Goal: Complete application form

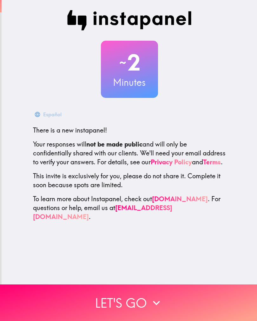
click at [145, 298] on button "Let's go" at bounding box center [128, 302] width 257 height 37
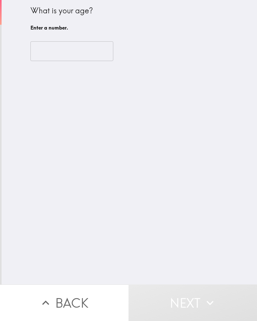
click at [85, 60] on input "number" at bounding box center [71, 51] width 83 height 20
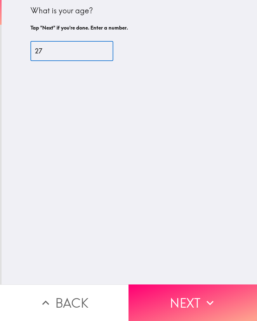
type input "27"
click at [204, 147] on div "What is your age? Tap "Next" if you're done. Enter a number. 27 ​" at bounding box center [130, 142] width 256 height 284
click at [187, 299] on button "Next" at bounding box center [193, 302] width 129 height 37
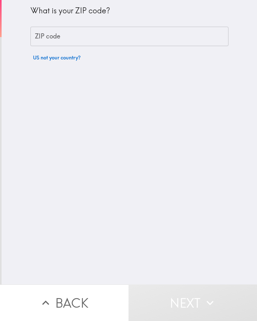
click at [122, 40] on input "ZIP code" at bounding box center [129, 37] width 198 height 20
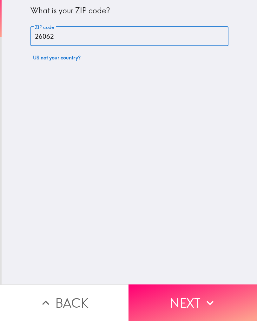
type input "26062"
click at [179, 122] on div "What is your ZIP code? ZIP code 26062 ZIP code US not your country?" at bounding box center [130, 142] width 256 height 284
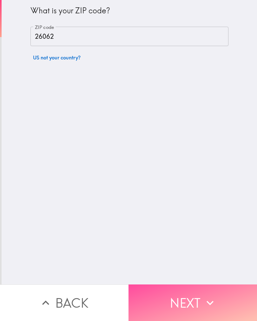
click at [183, 297] on button "Next" at bounding box center [193, 302] width 129 height 37
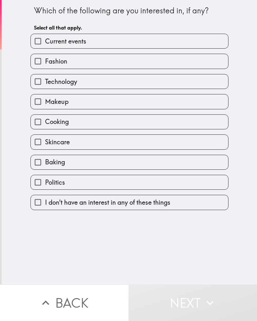
click at [142, 204] on span "I don't have an interest in any of these things" at bounding box center [107, 202] width 125 height 9
click at [45, 204] on input "I don't have an interest in any of these things" at bounding box center [38, 202] width 14 height 14
checkbox input "true"
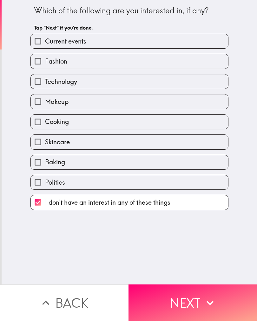
click at [177, 297] on button "Next" at bounding box center [193, 302] width 129 height 37
